Goal: Task Accomplishment & Management: Use online tool/utility

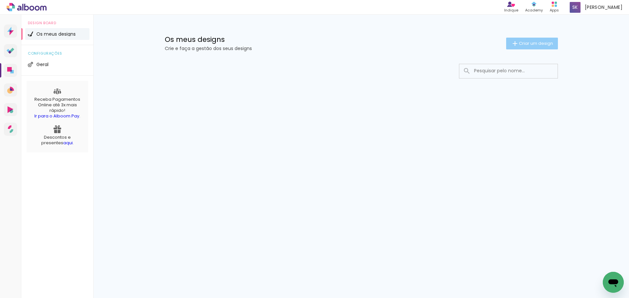
click at [525, 44] on span "Criar um design" at bounding box center [536, 43] width 34 height 4
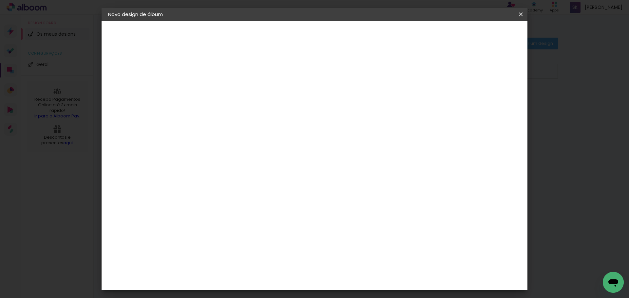
click at [215, 87] on input at bounding box center [215, 88] width 0 height 10
click at [145, 47] on iron-pages "A preencher título..." at bounding box center [144, 48] width 72 height 13
click at [215, 92] on input at bounding box center [215, 88] width 0 height 10
type input "Casamento Samanta e [PERSON_NAME]"
type paper-input "Casamento Samanta e [PERSON_NAME]"
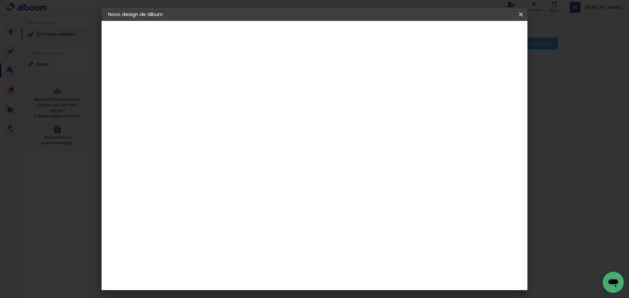
click at [244, 77] on div "Informações Avançar" at bounding box center [215, 49] width 57 height 56
click at [0, 0] on slot "Avançar" at bounding box center [0, 0] width 0 height 0
click at [247, 108] on div "Criativa Álbuns" at bounding box center [237, 108] width 20 height 10
click at [255, 106] on iron-icon at bounding box center [251, 109] width 8 height 8
click at [0, 0] on slot "Avançar" at bounding box center [0, 0] width 0 height 0
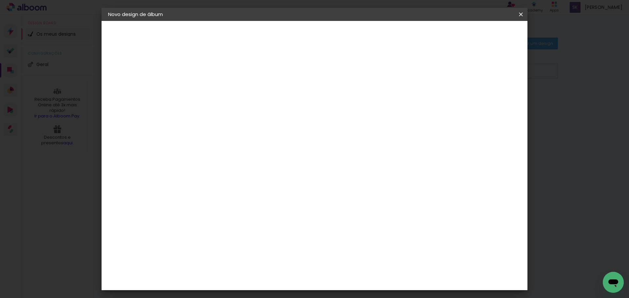
click at [241, 109] on input "text" at bounding box center [228, 114] width 26 height 10
click at [251, 136] on div "Escolha o tamanho" at bounding box center [232, 149] width 38 height 30
click at [241, 110] on input "text" at bounding box center [228, 114] width 26 height 10
click at [251, 136] on div "Escolha o tamanho" at bounding box center [232, 149] width 38 height 30
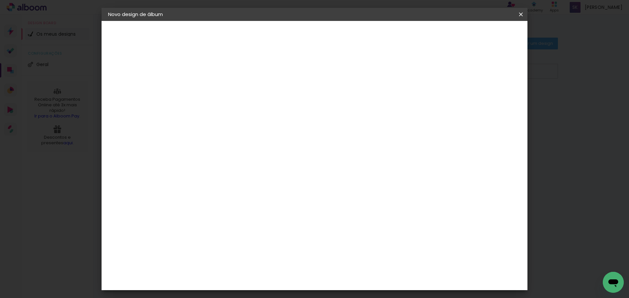
click at [241, 109] on input "text" at bounding box center [228, 114] width 26 height 10
click at [0, 0] on slot "Fotolivro Premium" at bounding box center [0, 0] width 0 height 0
type input "Fotolivro Premium"
click at [259, 138] on span "25 × 30" at bounding box center [244, 146] width 30 height 17
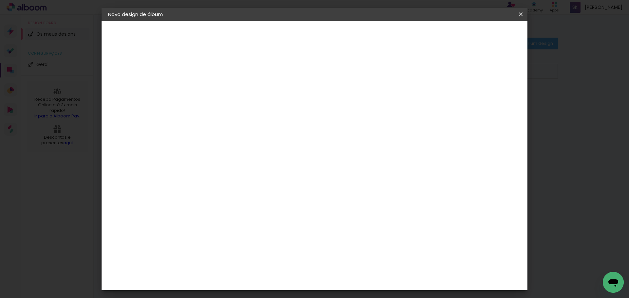
scroll to position [0, 0]
click at [0, 0] on slot "Avançar" at bounding box center [0, 0] width 0 height 0
click at [439, 70] on div at bounding box center [436, 71] width 6 height 6
type paper-checkbox "on"
click at [439, 72] on div at bounding box center [436, 71] width 6 height 6
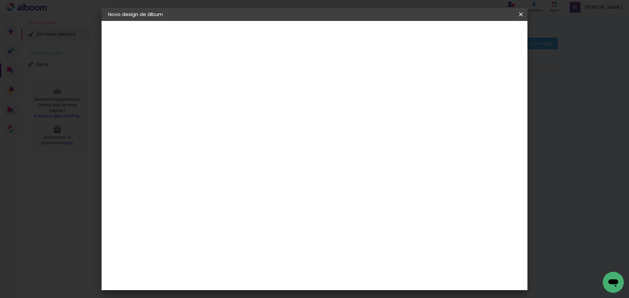
click at [439, 70] on div at bounding box center [436, 71] width 6 height 6
click at [480, 36] on span "Iniciar design" at bounding box center [465, 34] width 30 height 5
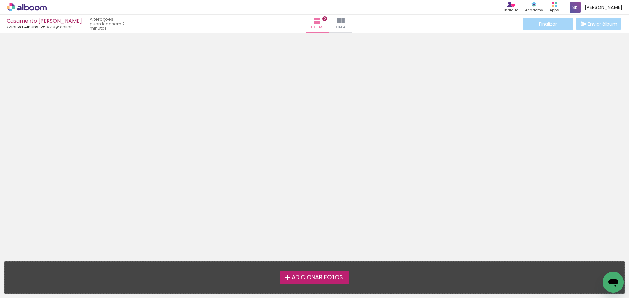
click at [319, 278] on span "Adicionar Fotos" at bounding box center [316, 278] width 51 height 6
click at [0, 0] on input "file" at bounding box center [0, 0] width 0 height 0
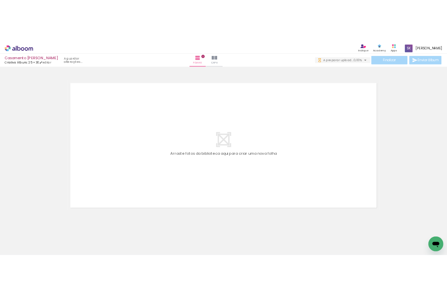
scroll to position [0, 115]
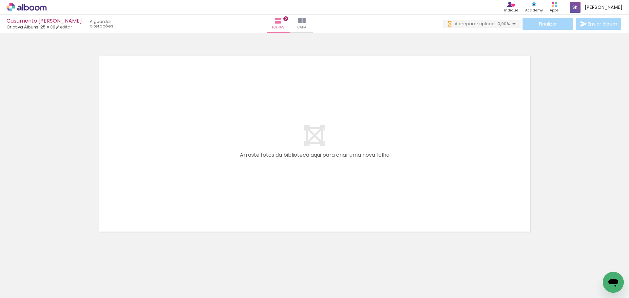
click at [391, 285] on div at bounding box center [391, 276] width 22 height 32
drag, startPoint x: 391, startPoint y: 285, endPoint x: 332, endPoint y: 193, distance: 109.6
click at [335, 193] on quentale-workspace at bounding box center [314, 149] width 629 height 298
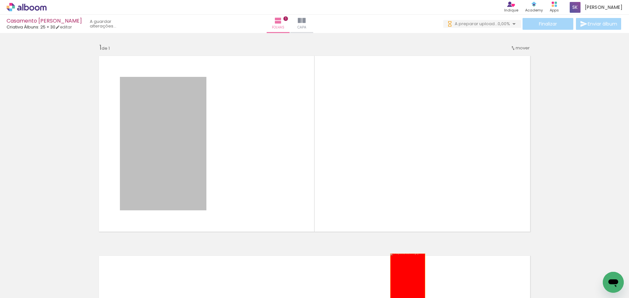
drag, startPoint x: 168, startPoint y: 146, endPoint x: 403, endPoint y: 284, distance: 271.8
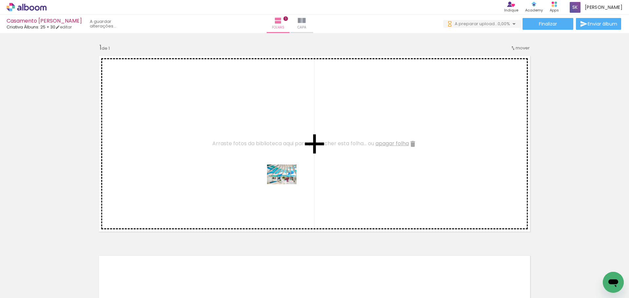
drag, startPoint x: 355, startPoint y: 280, endPoint x: 282, endPoint y: 177, distance: 126.9
click at [282, 177] on quentale-workspace at bounding box center [314, 149] width 629 height 298
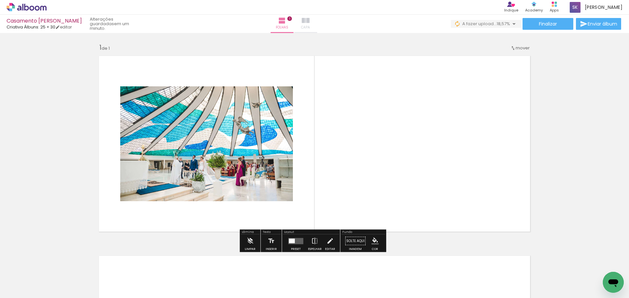
click at [310, 22] on iron-icon at bounding box center [306, 21] width 8 height 8
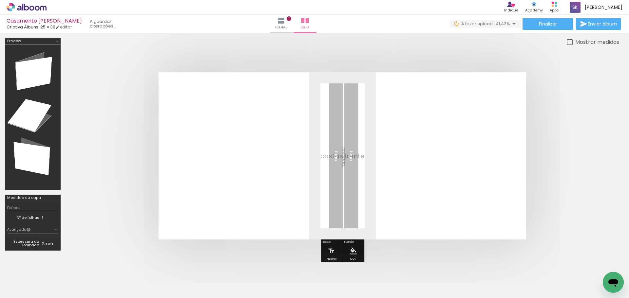
click at [432, 276] on div at bounding box center [428, 276] width 22 height 32
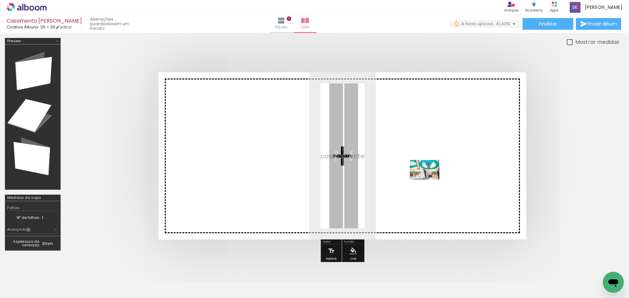
drag, startPoint x: 465, startPoint y: 278, endPoint x: 429, endPoint y: 180, distance: 104.1
click at [429, 180] on quentale-workspace at bounding box center [314, 149] width 629 height 298
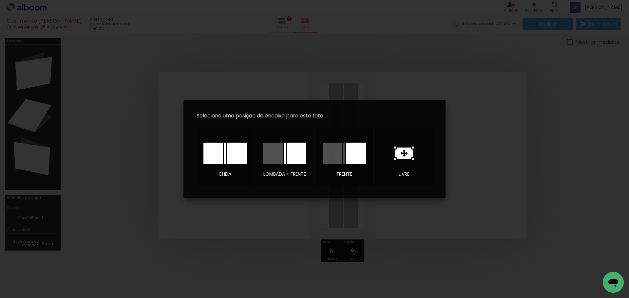
click at [404, 153] on icon at bounding box center [404, 154] width 20 height 14
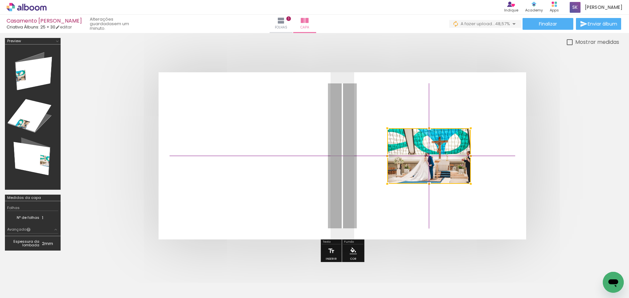
drag, startPoint x: 346, startPoint y: 158, endPoint x: 438, endPoint y: 156, distance: 91.7
click at [439, 155] on div at bounding box center [429, 156] width 84 height 56
click at [435, 158] on div at bounding box center [429, 156] width 84 height 56
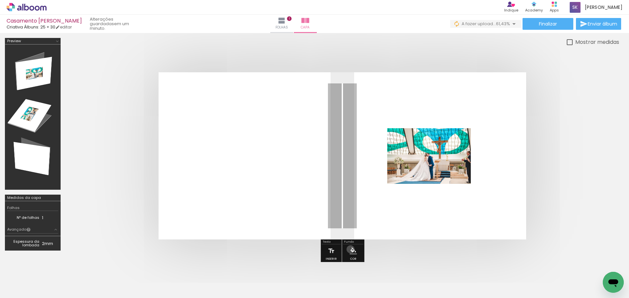
click at [349, 250] on iron-icon "color picker" at bounding box center [352, 251] width 7 height 7
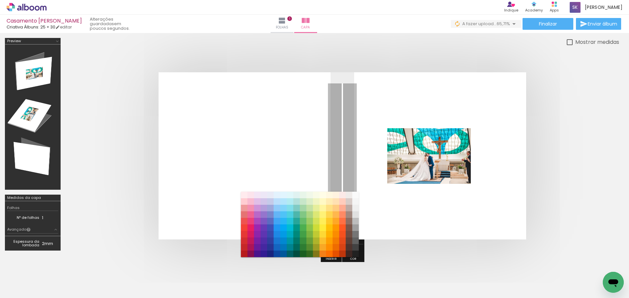
click at [349, 250] on paper-item "#4e342e" at bounding box center [349, 247] width 7 height 7
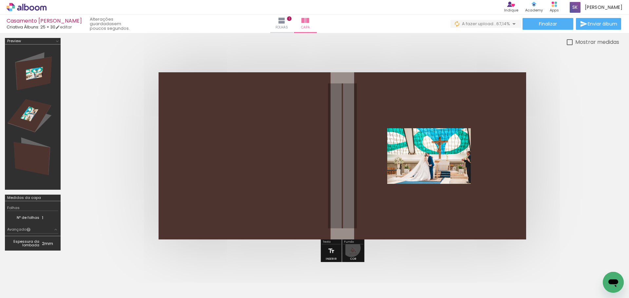
click at [350, 248] on iron-icon "color picker" at bounding box center [352, 251] width 7 height 7
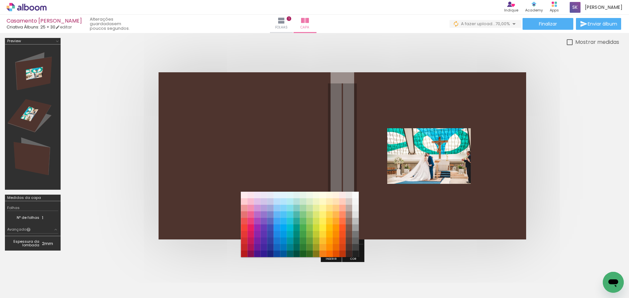
click at [405, 241] on div at bounding box center [343, 156] width 554 height 220
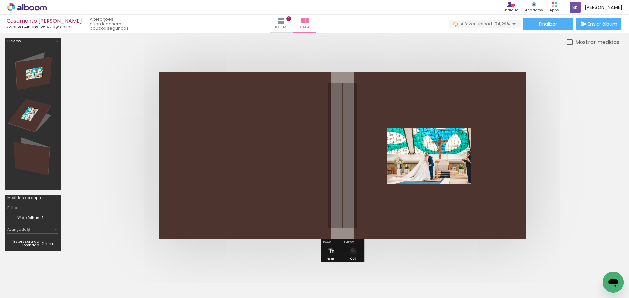
click at [349, 246] on paper-menu-button "#ffebee #ffcdd2 #ef9a9a #e57373 #ef5350 #f44336 #e53935 #d32f2f #c62828 #b71c1c…" at bounding box center [353, 251] width 12 height 12
click at [388, 250] on div at bounding box center [343, 156] width 554 height 220
click at [324, 157] on quentale-layouter at bounding box center [342, 155] width 367 height 167
click at [351, 252] on iron-icon "color picker" at bounding box center [352, 251] width 7 height 7
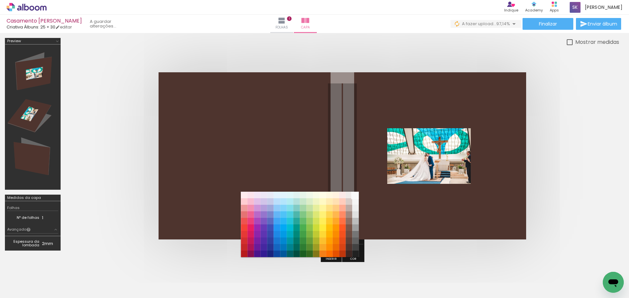
click at [355, 194] on paper-item "#fafafa" at bounding box center [355, 195] width 7 height 7
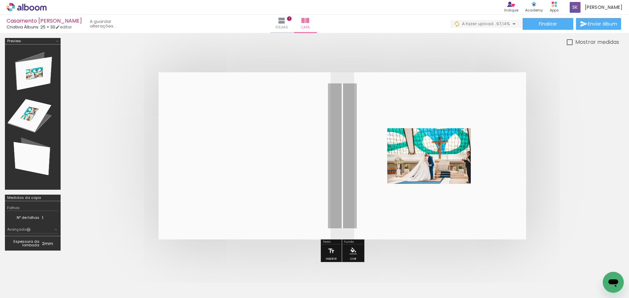
click at [432, 160] on quentale-photo at bounding box center [429, 156] width 84 height 56
click at [432, 160] on div at bounding box center [429, 156] width 84 height 56
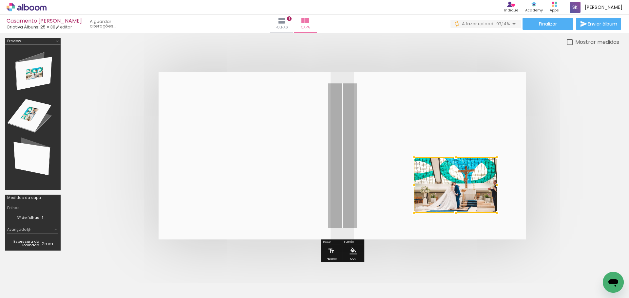
drag, startPoint x: 417, startPoint y: 146, endPoint x: 444, endPoint y: 175, distance: 39.4
click at [444, 175] on div at bounding box center [456, 186] width 84 height 56
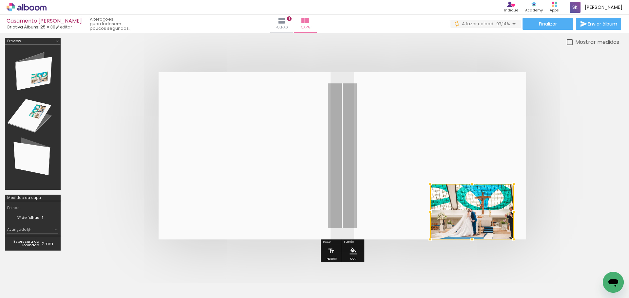
drag, startPoint x: 449, startPoint y: 172, endPoint x: 467, endPoint y: 274, distance: 103.9
click at [465, 276] on quentale-workspace at bounding box center [314, 149] width 629 height 298
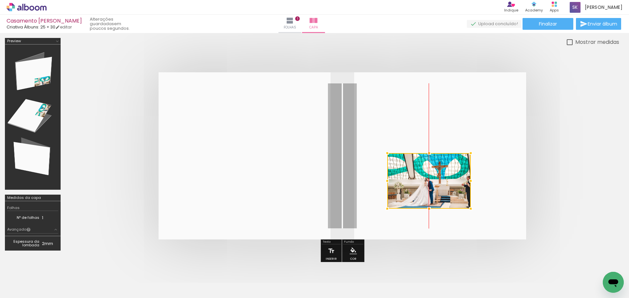
drag, startPoint x: 454, startPoint y: 201, endPoint x: 406, endPoint y: 142, distance: 75.9
click at [406, 153] on div at bounding box center [429, 181] width 84 height 56
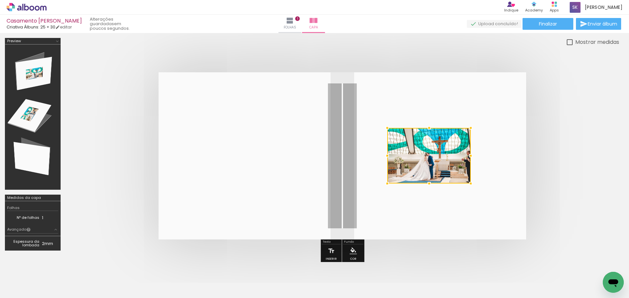
drag, startPoint x: 405, startPoint y: 131, endPoint x: 462, endPoint y: 294, distance: 172.7
click at [462, 294] on quentale-workspace at bounding box center [314, 149] width 629 height 298
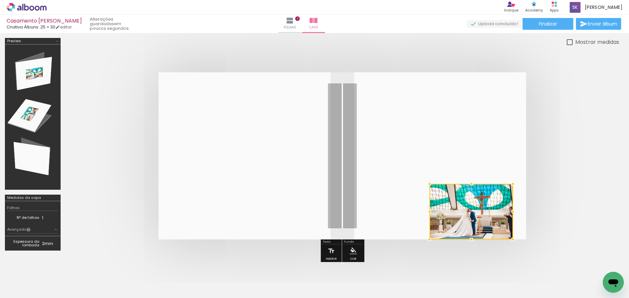
drag, startPoint x: 422, startPoint y: 145, endPoint x: 461, endPoint y: 296, distance: 156.7
click at [463, 298] on html "link( href="../../bower_components/polymer/polymer.html" rel="import" ) picture…" at bounding box center [314, 149] width 629 height 298
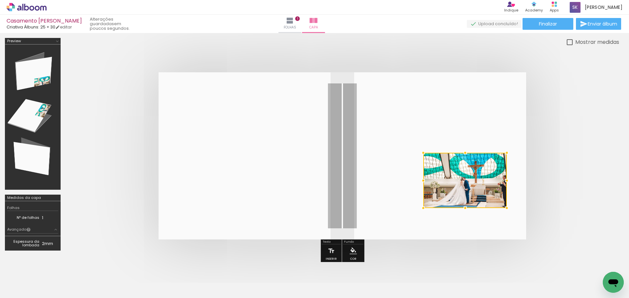
drag, startPoint x: 447, startPoint y: 200, endPoint x: 435, endPoint y: 151, distance: 50.4
click at [435, 153] on div at bounding box center [465, 180] width 84 height 55
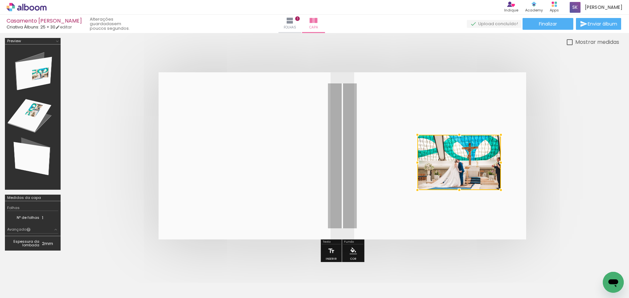
drag, startPoint x: 430, startPoint y: 163, endPoint x: 423, endPoint y: 146, distance: 18.2
click at [423, 146] on div at bounding box center [459, 162] width 84 height 55
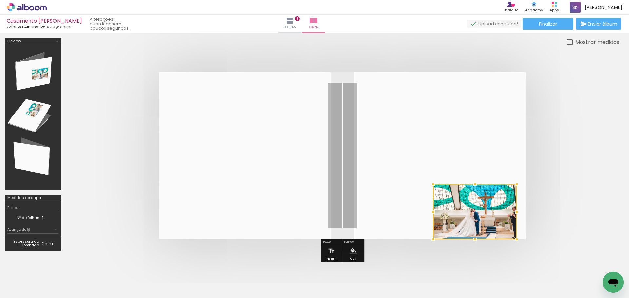
drag, startPoint x: 454, startPoint y: 163, endPoint x: 470, endPoint y: 261, distance: 99.8
click at [470, 261] on quentale-workspace at bounding box center [314, 149] width 629 height 298
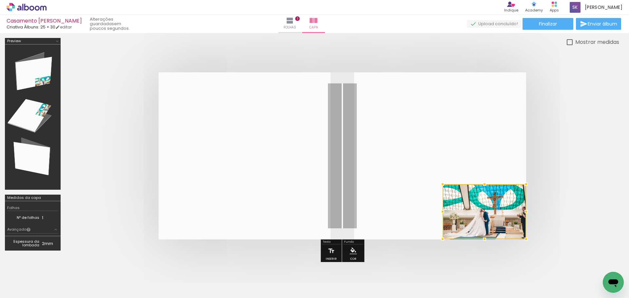
drag, startPoint x: 465, startPoint y: 198, endPoint x: 496, endPoint y: 274, distance: 82.2
click at [480, 296] on quentale-workspace at bounding box center [314, 149] width 629 height 298
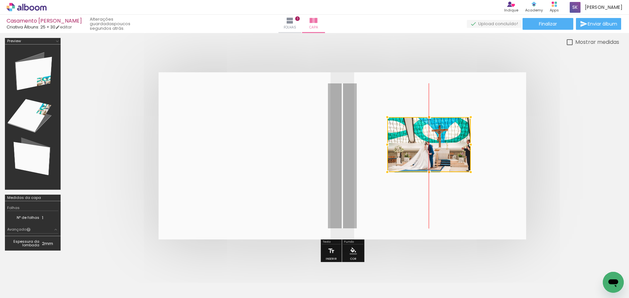
drag, startPoint x: 468, startPoint y: 198, endPoint x: 423, endPoint y: 143, distance: 71.5
click at [423, 143] on div at bounding box center [429, 144] width 84 height 55
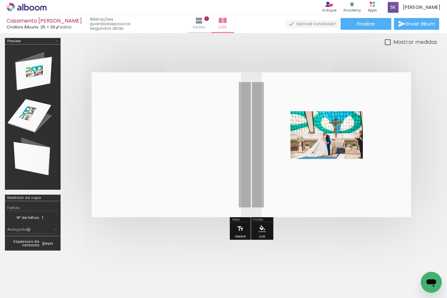
click at [431, 118] on div at bounding box center [252, 144] width 372 height 197
drag, startPoint x: 421, startPoint y: 125, endPoint x: 412, endPoint y: 236, distance: 111.3
click at [412, 236] on div at bounding box center [252, 144] width 372 height 197
click at [332, 242] on div at bounding box center [252, 144] width 372 height 197
click at [29, 246] on td "Espessura da lombada" at bounding box center [24, 244] width 35 height 10
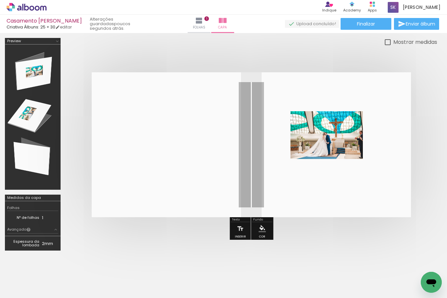
click at [29, 218] on td "Nº de folhas" at bounding box center [24, 218] width 35 height 7
click at [18, 230] on div "Avançado" at bounding box center [19, 230] width 24 height 5
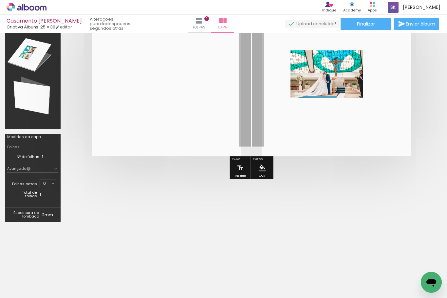
scroll to position [77, 0]
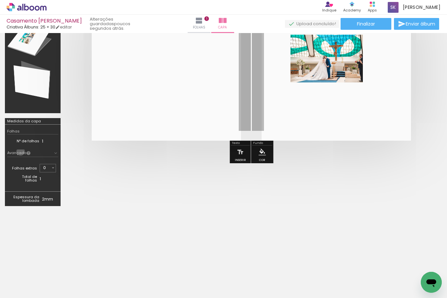
click at [21, 152] on div "Avançado" at bounding box center [19, 153] width 24 height 5
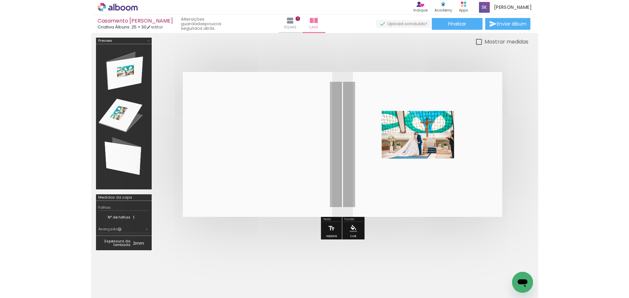
scroll to position [0, 0]
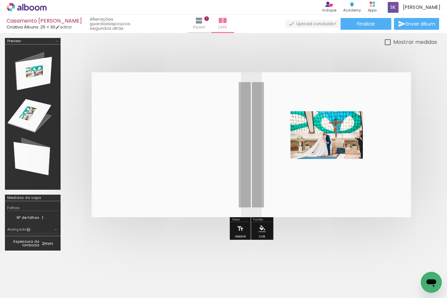
click at [355, 166] on div at bounding box center [362, 144] width 84 height 55
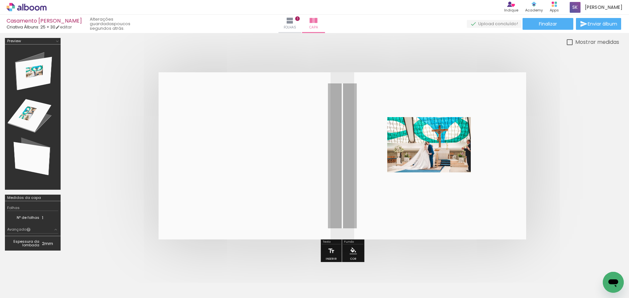
click at [571, 162] on quentale-cover at bounding box center [342, 155] width 501 height 167
drag, startPoint x: 397, startPoint y: 279, endPoint x: 455, endPoint y: 284, distance: 58.5
click at [0, 0] on slot at bounding box center [0, 0] width 0 height 0
click at [0, 0] on slot "P&B" at bounding box center [0, 0] width 0 height 0
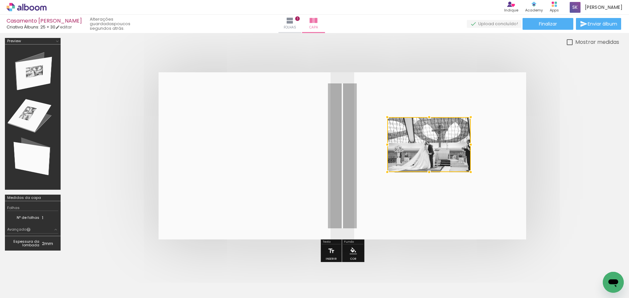
click at [441, 124] on div at bounding box center [429, 144] width 84 height 55
click at [442, 123] on div at bounding box center [429, 144] width 84 height 55
click at [464, 163] on div at bounding box center [429, 144] width 84 height 55
drag, startPoint x: 462, startPoint y: 150, endPoint x: 464, endPoint y: 154, distance: 3.8
click at [464, 153] on div at bounding box center [429, 144] width 84 height 55
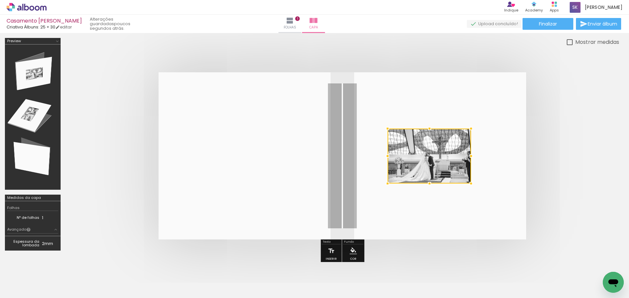
click at [395, 139] on div at bounding box center [429, 156] width 84 height 55
click at [401, 125] on quentale-layouter at bounding box center [342, 155] width 367 height 167
click at [417, 167] on quentale-photo at bounding box center [429, 156] width 84 height 55
click at [417, 167] on div at bounding box center [429, 156] width 84 height 55
click at [408, 135] on div at bounding box center [429, 156] width 84 height 55
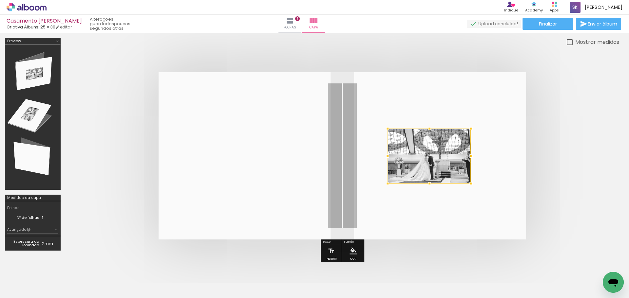
click at [410, 129] on quentale-photo at bounding box center [429, 156] width 84 height 55
click at [448, 134] on div "Largura Cor" at bounding box center [454, 136] width 12 height 10
click at [438, 136] on div at bounding box center [429, 156] width 84 height 55
click at [452, 134] on div at bounding box center [429, 156] width 84 height 55
click at [450, 136] on div at bounding box center [429, 156] width 84 height 55
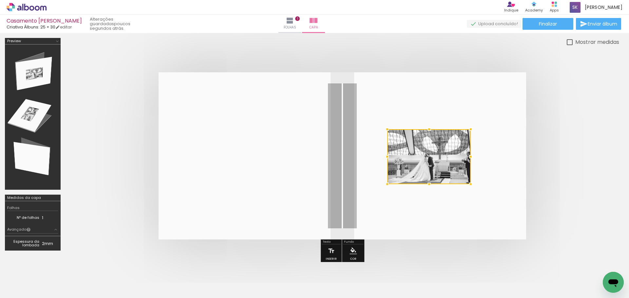
click at [450, 139] on div at bounding box center [429, 156] width 84 height 55
click at [26, 277] on input "Todas as fotos" at bounding box center [18, 279] width 25 height 6
click at [358, 170] on quentale-layouter at bounding box center [342, 155] width 367 height 167
click at [431, 153] on quentale-photo at bounding box center [429, 156] width 84 height 55
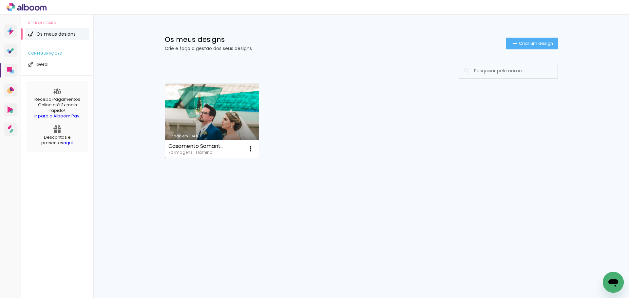
click at [220, 111] on link "Criado em [DATE]" at bounding box center [212, 121] width 94 height 74
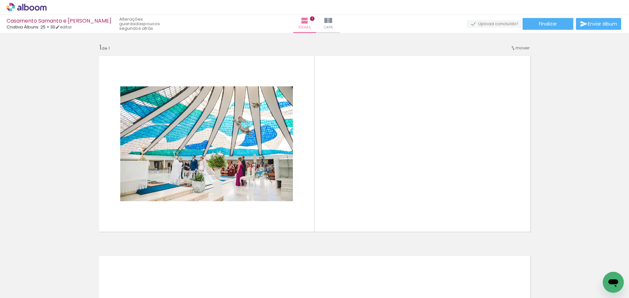
scroll to position [0, 1759]
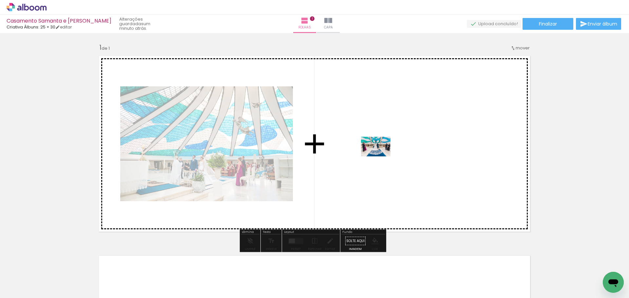
drag, startPoint x: 137, startPoint y: 281, endPoint x: 390, endPoint y: 148, distance: 286.0
click at [390, 148] on quentale-workspace at bounding box center [314, 149] width 629 height 298
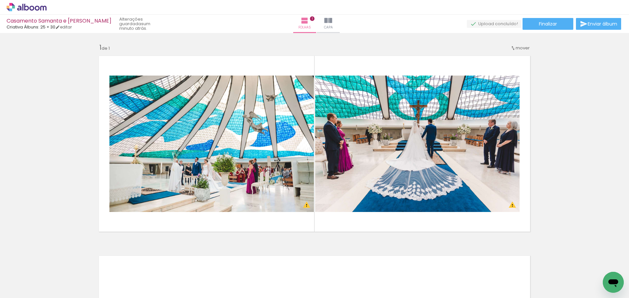
scroll to position [0, 0]
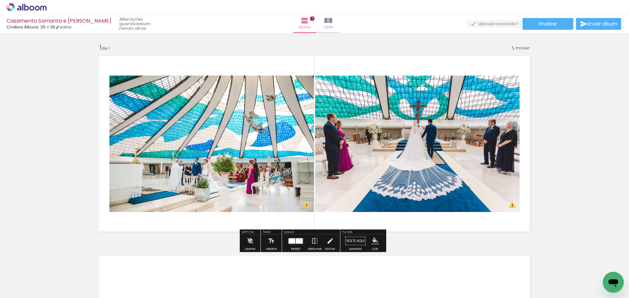
click at [205, 131] on quentale-photo at bounding box center [211, 144] width 204 height 137
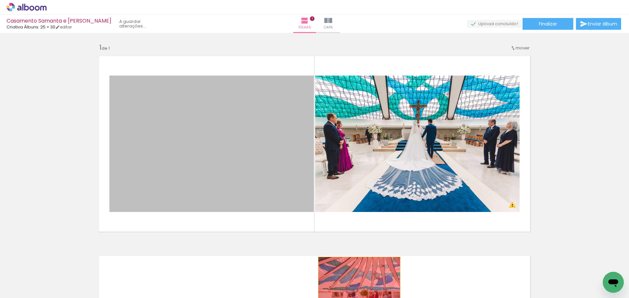
drag, startPoint x: 213, startPoint y: 126, endPoint x: 357, endPoint y: 285, distance: 214.0
click at [357, 285] on quentale-workspace at bounding box center [314, 149] width 629 height 298
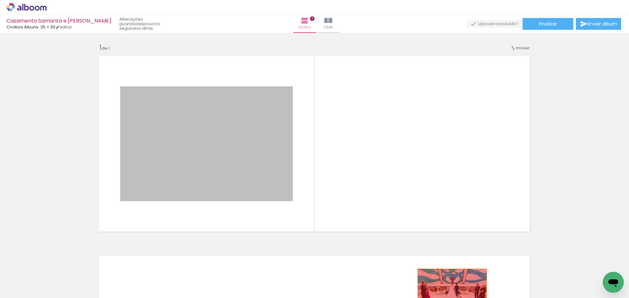
drag, startPoint x: 216, startPoint y: 112, endPoint x: 450, endPoint y: 292, distance: 295.7
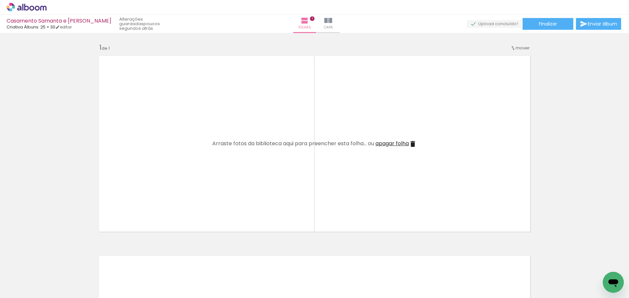
click at [226, 180] on quentale-layouter at bounding box center [314, 144] width 439 height 184
click at [400, 184] on quentale-layouter at bounding box center [314, 144] width 439 height 184
click at [339, 187] on quentale-layouter at bounding box center [314, 144] width 439 height 184
click at [328, 19] on iron-icon at bounding box center [328, 21] width 8 height 8
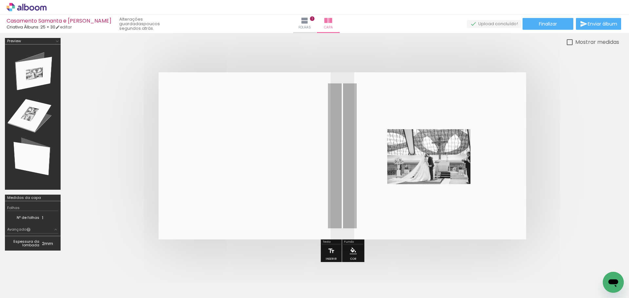
click at [416, 157] on quentale-photo at bounding box center [429, 156] width 84 height 55
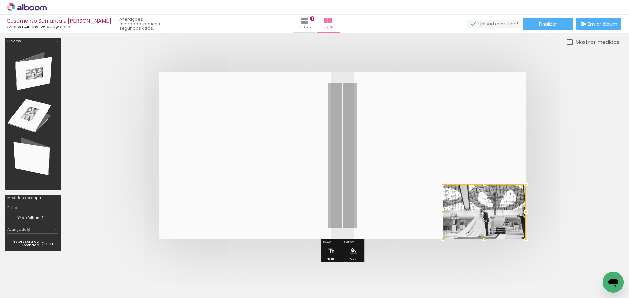
drag, startPoint x: 427, startPoint y: 164, endPoint x: 621, endPoint y: 312, distance: 243.7
click at [621, 298] on html "link( href="../../bower_components/polymer/polymer.html" rel="import" ) picture…" at bounding box center [314, 149] width 629 height 298
click at [469, 196] on div at bounding box center [484, 212] width 84 height 55
drag, startPoint x: 471, startPoint y: 210, endPoint x: 478, endPoint y: 230, distance: 21.3
click at [479, 231] on div at bounding box center [484, 212] width 84 height 55
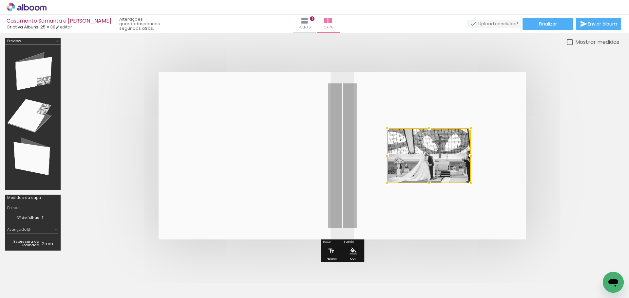
drag, startPoint x: 460, startPoint y: 212, endPoint x: 396, endPoint y: 146, distance: 92.0
click at [396, 146] on div at bounding box center [429, 155] width 84 height 55
drag, startPoint x: 440, startPoint y: 137, endPoint x: 415, endPoint y: 167, distance: 38.6
click at [415, 167] on div at bounding box center [429, 155] width 84 height 55
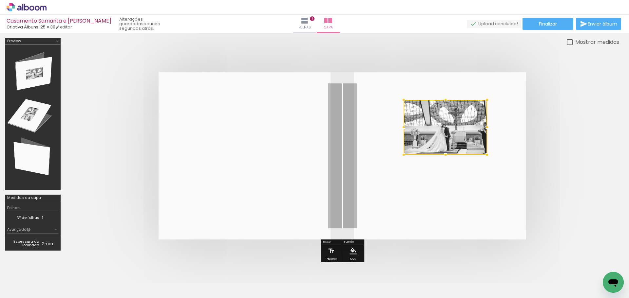
drag, startPoint x: 414, startPoint y: 145, endPoint x: 450, endPoint y: 146, distance: 36.4
click at [428, 121] on div at bounding box center [446, 127] width 84 height 55
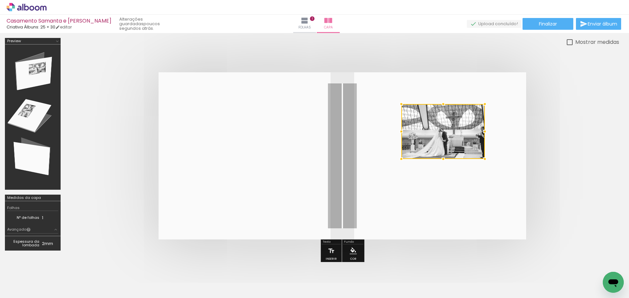
click at [456, 156] on div at bounding box center [443, 131] width 84 height 55
drag, startPoint x: 420, startPoint y: 161, endPoint x: 424, endPoint y: 130, distance: 31.4
click at [420, 161] on quentale-layouter at bounding box center [342, 155] width 367 height 167
click at [0, 0] on slot "P&B" at bounding box center [0, 0] width 0 height 0
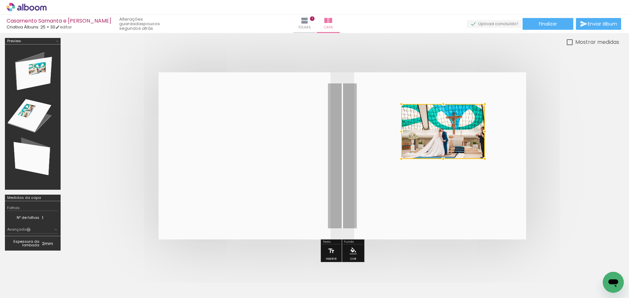
click at [461, 139] on div at bounding box center [443, 131] width 84 height 55
click at [328, 248] on iron-icon at bounding box center [331, 251] width 7 height 13
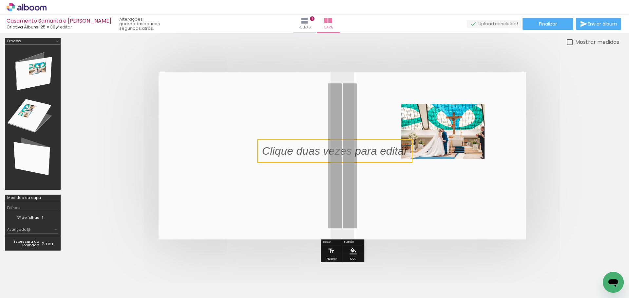
click at [325, 150] on quentale-selection at bounding box center [334, 152] width 155 height 24
type input "Sans Serif"
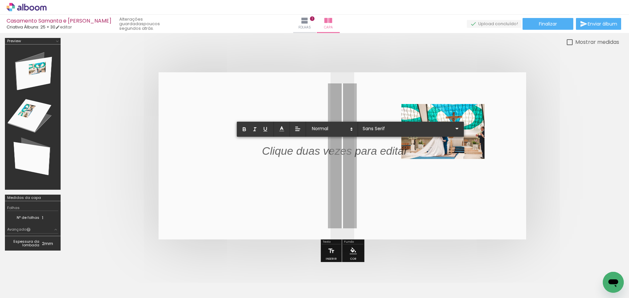
click at [325, 150] on p at bounding box center [334, 155] width 145 height 16
click at [328, 250] on iron-icon at bounding box center [331, 251] width 7 height 13
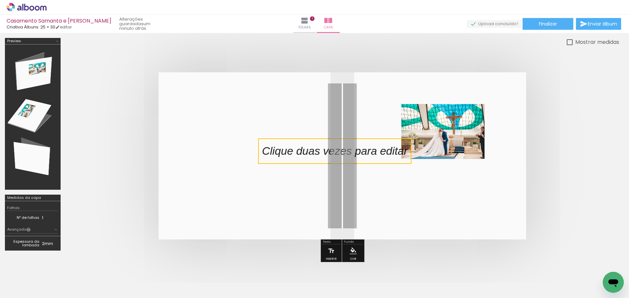
click at [426, 142] on div at bounding box center [443, 131] width 84 height 55
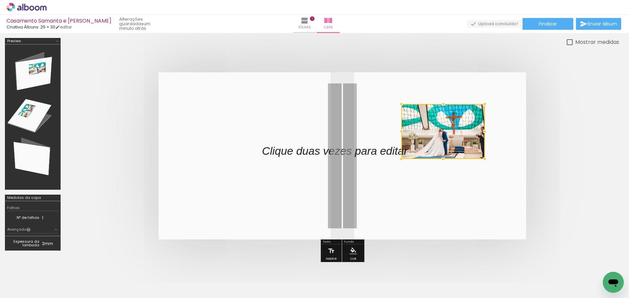
click at [420, 121] on div at bounding box center [443, 131] width 84 height 55
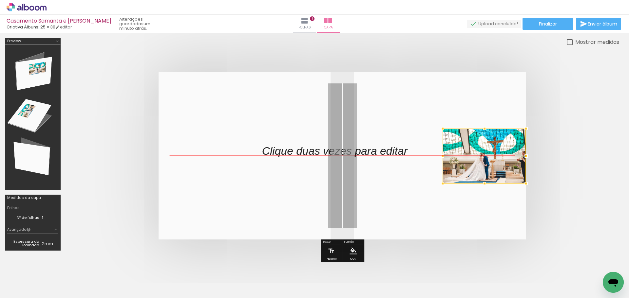
drag, startPoint x: 409, startPoint y: 112, endPoint x: 457, endPoint y: 94, distance: 51.3
click at [457, 129] on div at bounding box center [484, 156] width 84 height 55
